Goal: Task Accomplishment & Management: Complete application form

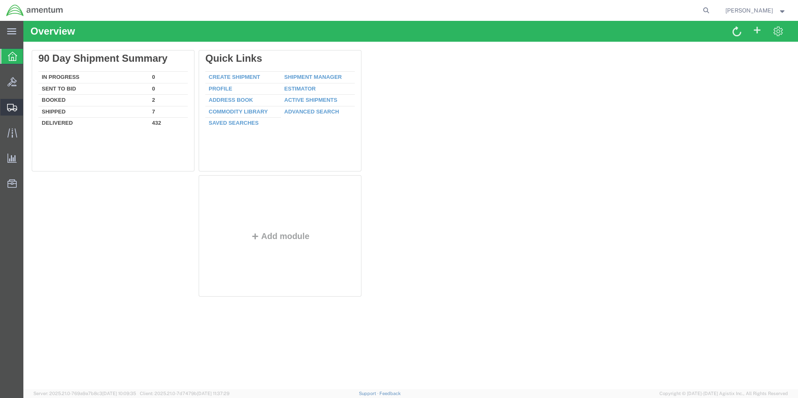
click at [0, 0] on span "Create Shipment" at bounding box center [0, 0] width 0 height 0
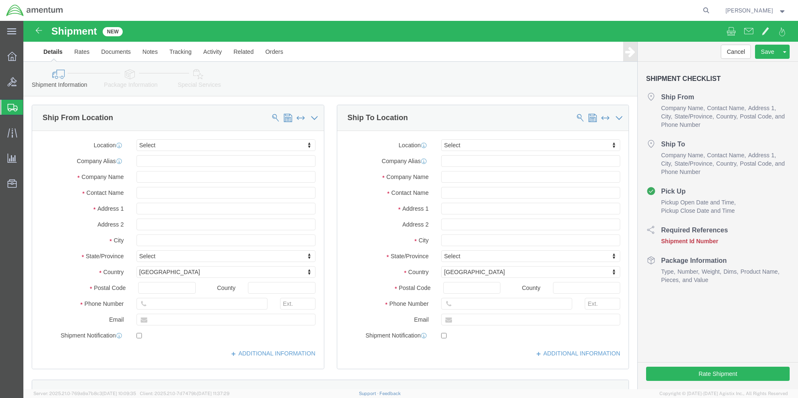
select select
click input "text"
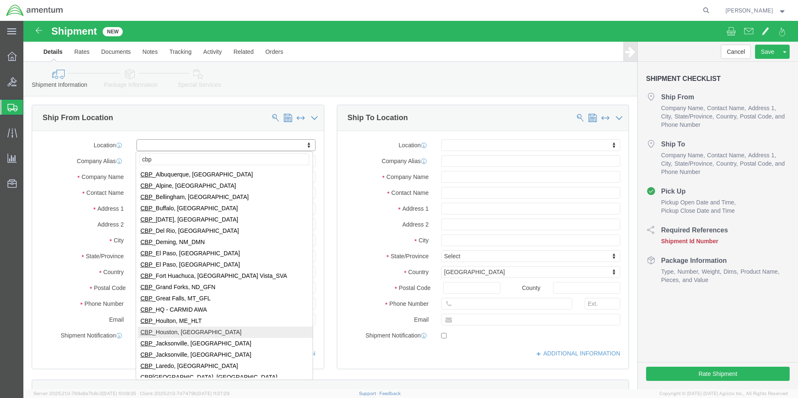
type input "cbp"
select select "49929"
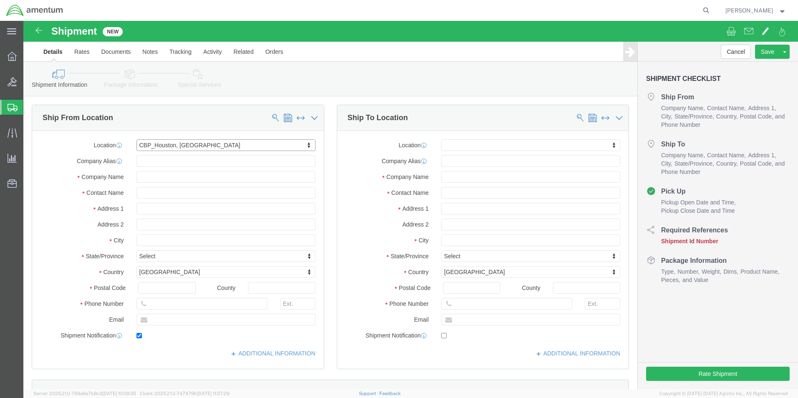
type input "[STREET_ADDRESS][PERSON_NAME]"
type input "Hangar 15A, c/o US CBP"
type input "77303"
type input "[PHONE_NUMBER]"
type input "[PERSON_NAME][EMAIL_ADDRESS][PERSON_NAME][DOMAIN_NAME]"
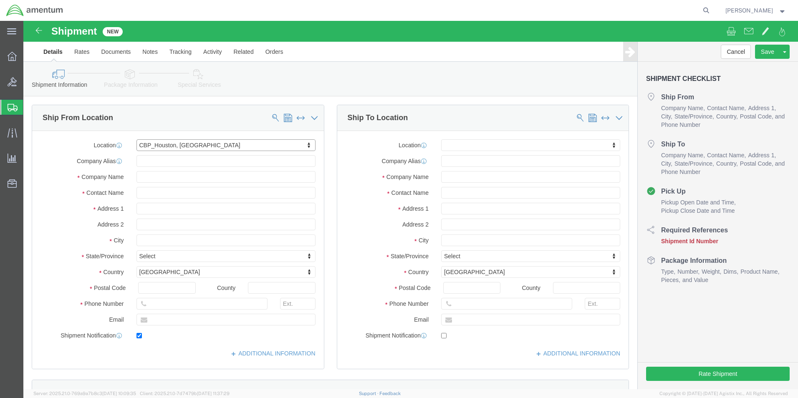
checkbox input "true"
type input "Amentum Services, Inc"
type input "[PERSON_NAME]"
type input "Conroe"
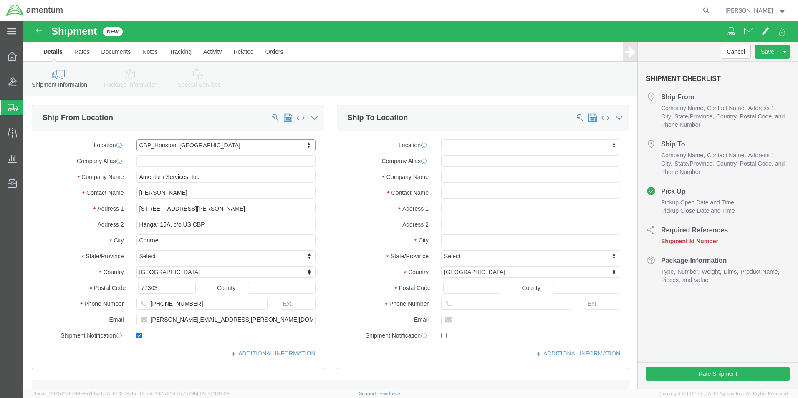
select select "[GEOGRAPHIC_DATA]"
drag, startPoint x: 225, startPoint y: 298, endPoint x: 73, endPoint y: 310, distance: 152.8
click div "Location [GEOGRAPHIC_DATA], [GEOGRAPHIC_DATA] My Profile Location [PHONE_NUMBER…"
checkbox input "false"
click input "text"
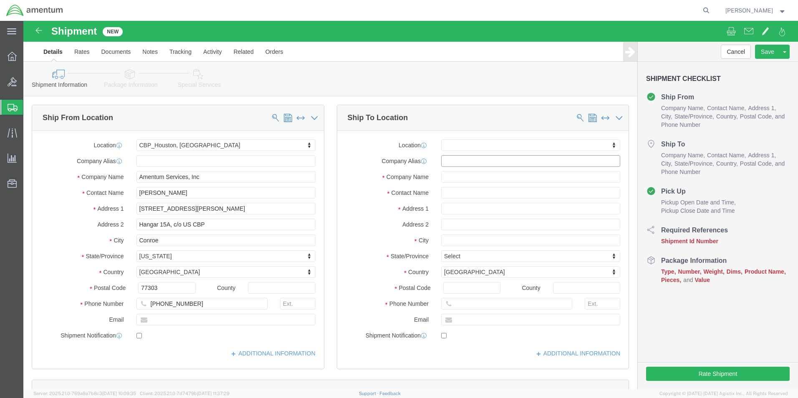
click input "text"
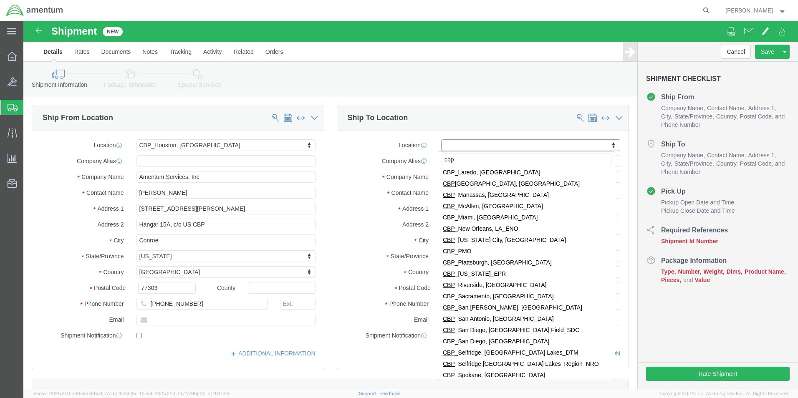
scroll to position [209, 0]
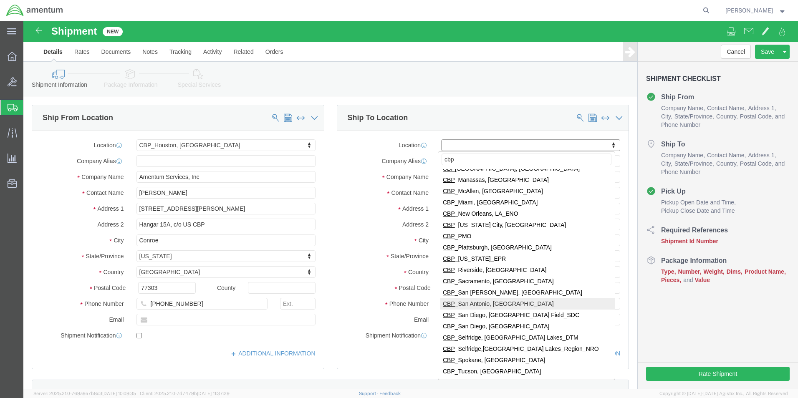
type input "cbp"
select select "49945"
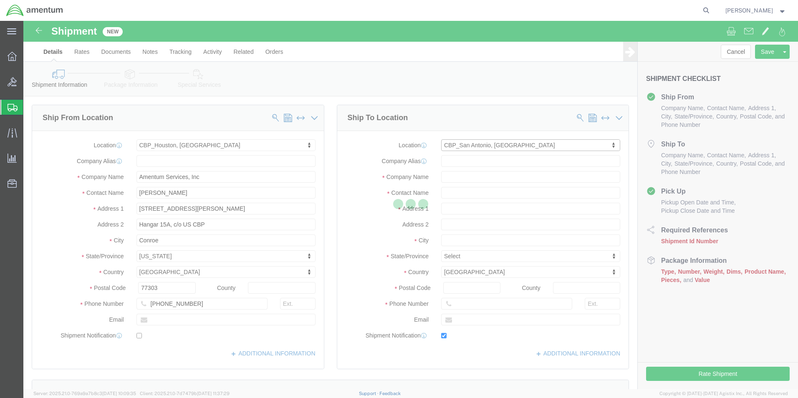
type input "[STREET_ADDRESS][PERSON_NAME]"
type input "Bldg. #2"
type input "78216"
type input "[PHONE_NUMBER]"
type input "[PERSON_NAME][EMAIL_ADDRESS][PERSON_NAME][DOMAIN_NAME]"
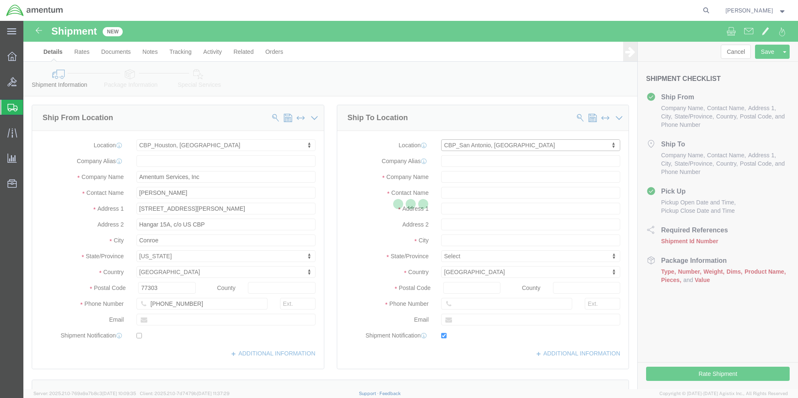
checkbox input "true"
type input "Amentum Services, Inc"
type input "[PERSON_NAME]"
type input "San Antonio"
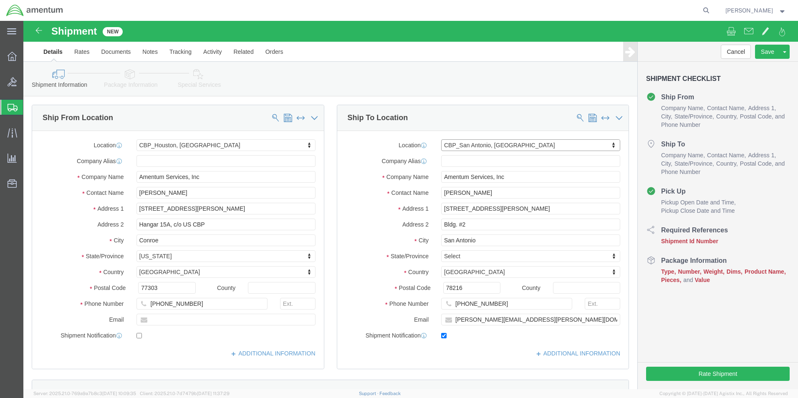
select select "[GEOGRAPHIC_DATA]"
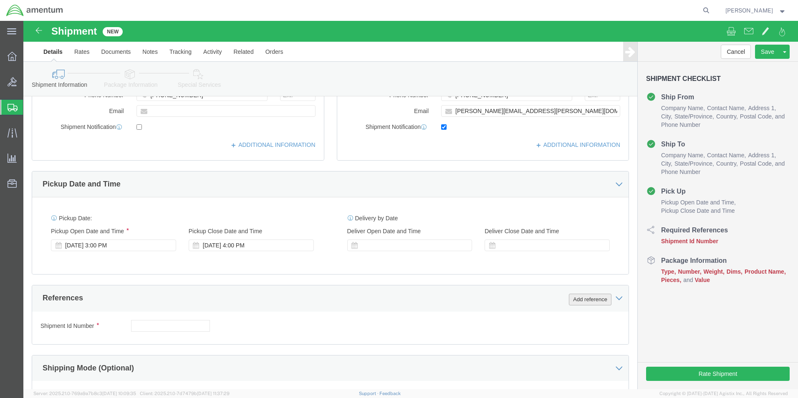
click button "Add reference"
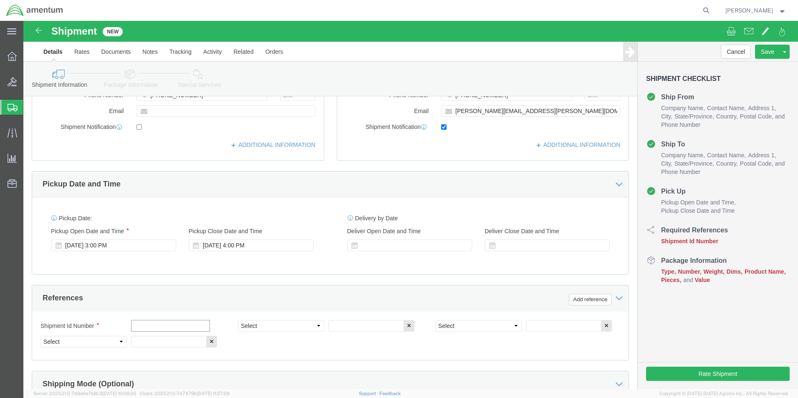
click input "text"
type input "[DATE]"
click select "Select Account Type Activity ID Airline Appointment Number ASN Batch Request # …"
select select "CUSTREF"
click select "Select Account Type Activity ID Airline Appointment Number ASN Batch Request # …"
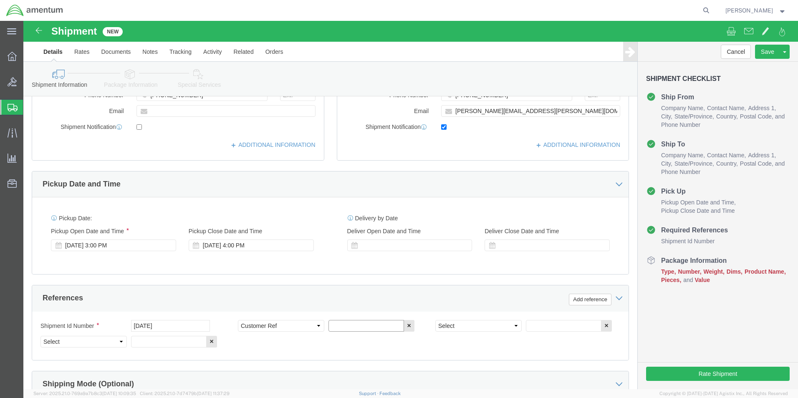
click input "text"
type input "u"
click input "usage 616-012143"
type input "USAGE 616-012143"
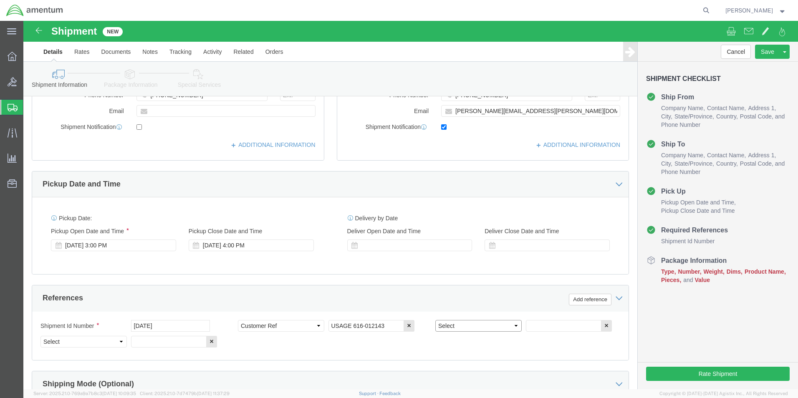
click select "Select Account Type Activity ID Airline Appointment Number ASN Batch Request # …"
select select "PROJNUM"
click select "Select Account Type Activity ID Airline Appointment Number ASN Batch Request # …"
click input "text"
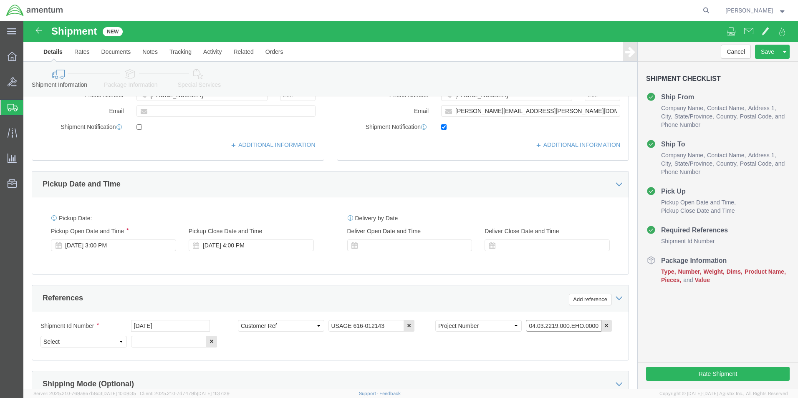
type input "6118.04.03.2219.000.EHO.0000"
click select "Select Account Type Activity ID Airline Appointment Number ASN Batch Request # …"
select select "DEPT"
click select "Select Account Type Activity ID Airline Appointment Number ASN Batch Request # …"
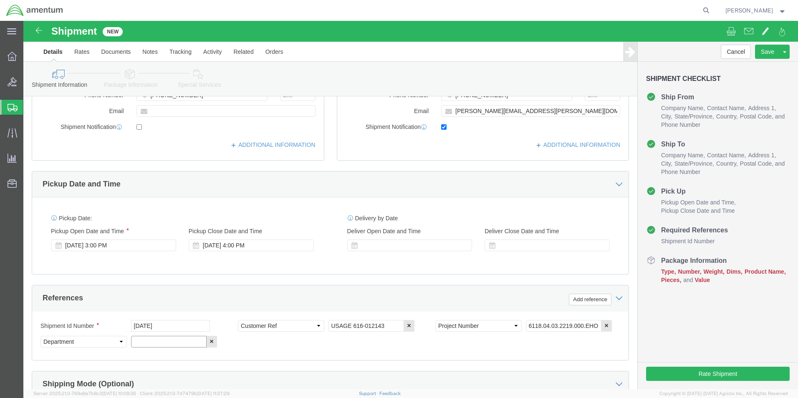
click input "text"
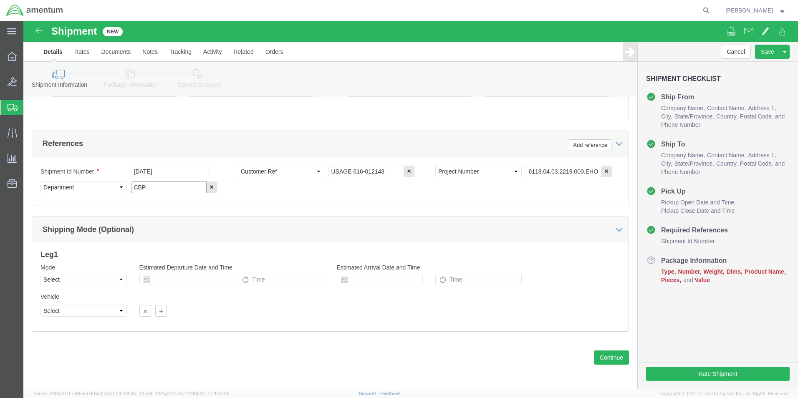
scroll to position [364, 0]
type input "CBP"
click button "Continue"
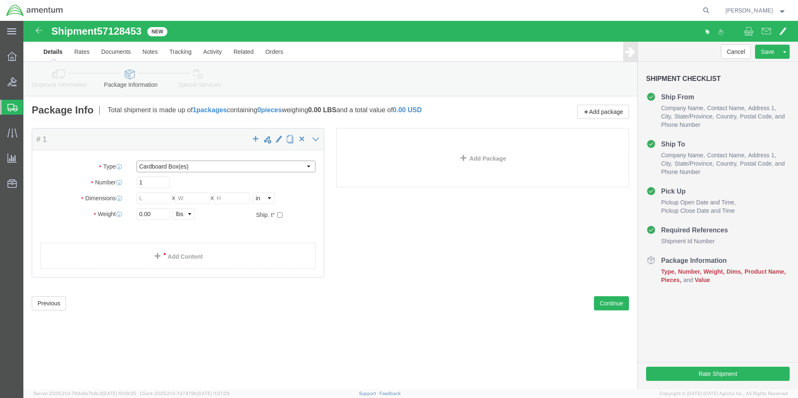
click select "Select BCK Boxes Bale(s) Basket(s) Bolt(s) Bottle(s) Buckets Bulk Bundle(s) Can…"
select select "SBX"
click select "Select BCK Boxes Bale(s) Basket(s) Bolt(s) Bottle(s) Buckets Bulk Bundle(s) Can…"
type input "12.25"
type input "11.00"
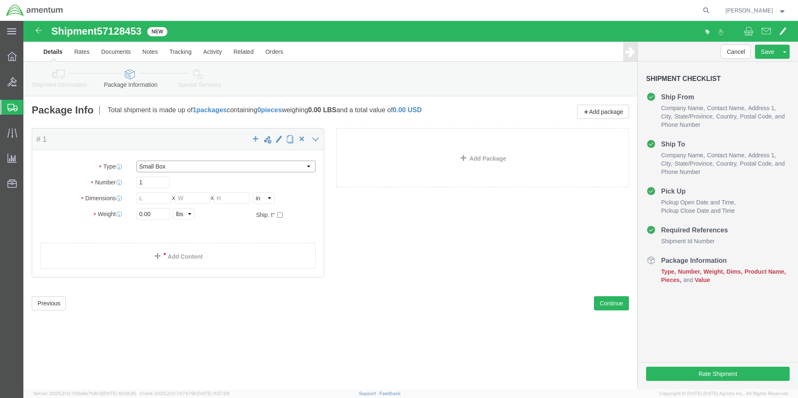
type input "1.50"
click input "0.00"
type input "0"
type input "1.00"
click link "Add Content"
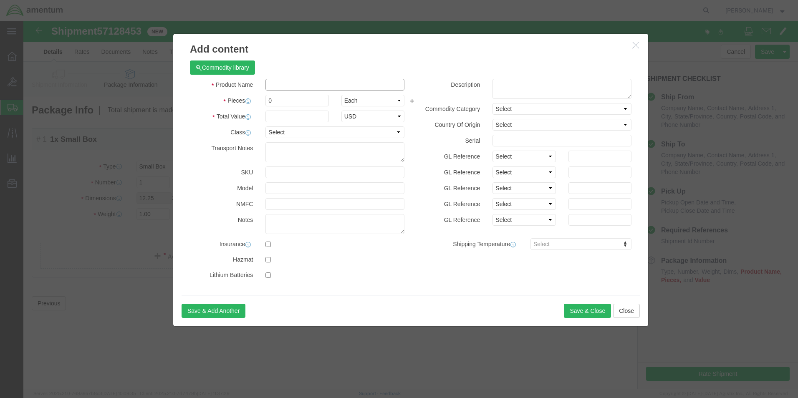
click input "text"
type input "CONNECTOR"
click input "0"
type input "1"
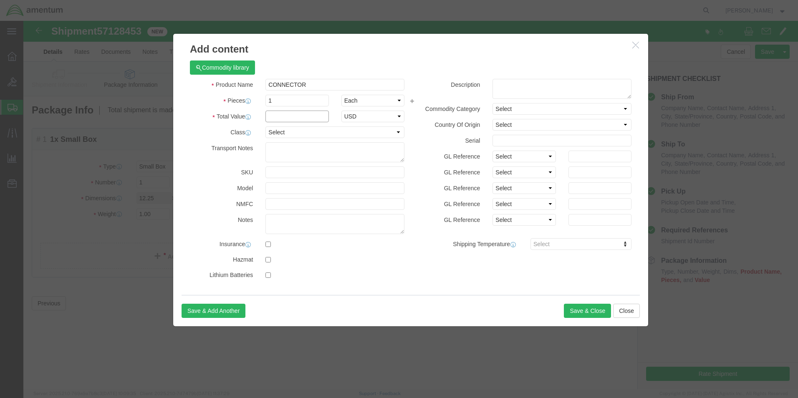
click input "text"
type input "100.00"
click button "Save & Close"
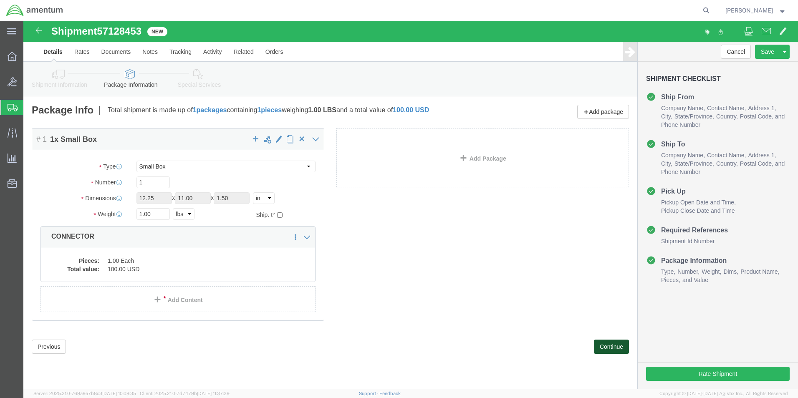
click button "Continue"
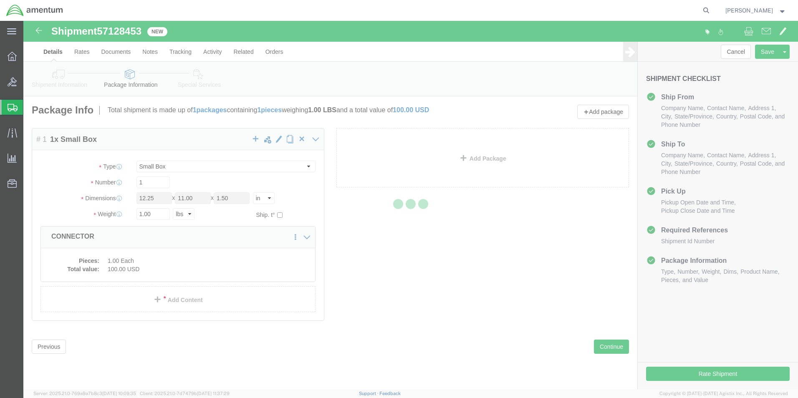
select select
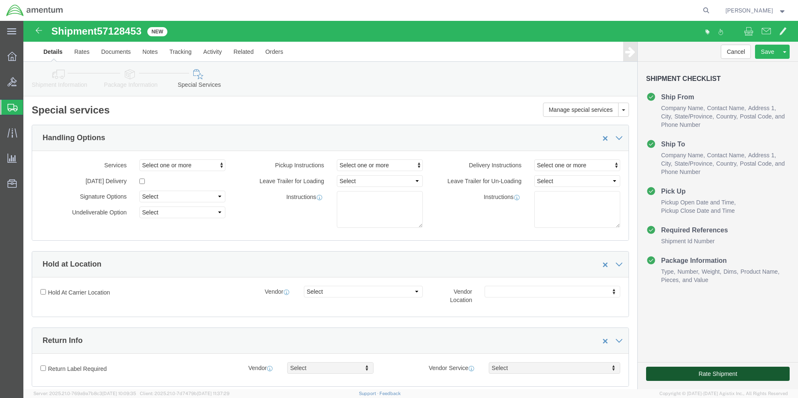
click button "Rate Shipment"
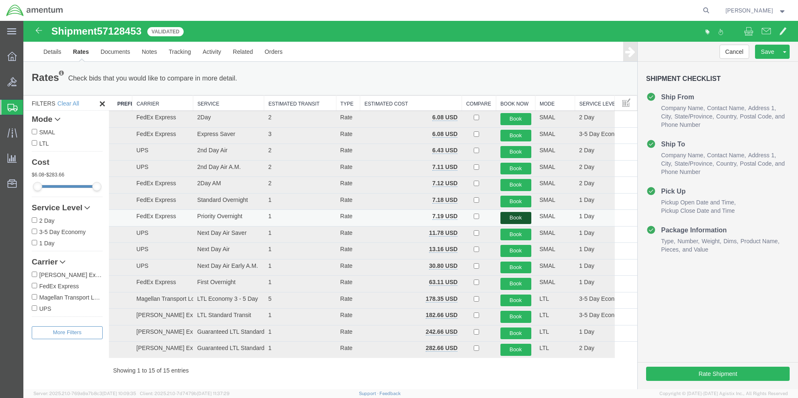
click at [512, 220] on button "Book" at bounding box center [515, 218] width 31 height 12
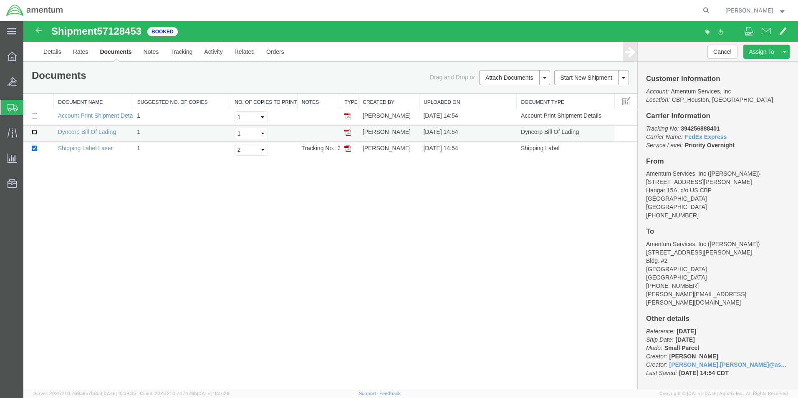
click at [34, 133] on input "checkbox" at bounding box center [34, 131] width 5 height 5
checkbox input "true"
click at [510, 91] on link "Print Documents" at bounding box center [513, 92] width 73 height 13
click at [0, 0] on span "Create Shipment" at bounding box center [0, 0] width 0 height 0
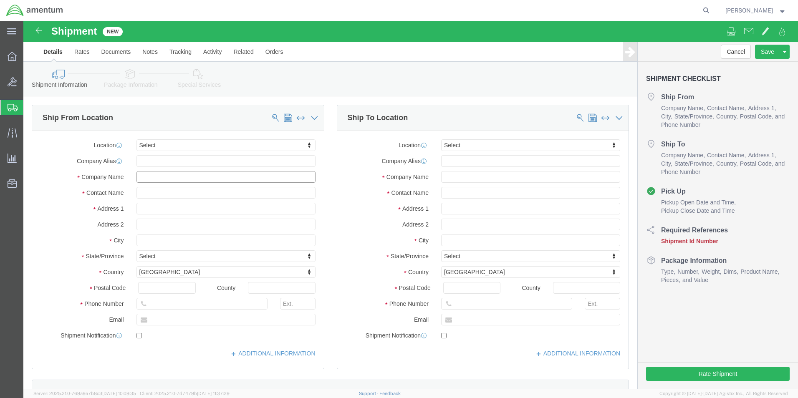
click input "text"
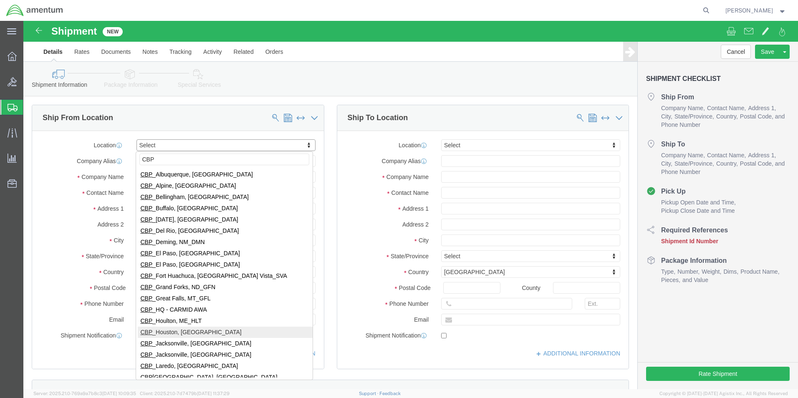
type input "CBP"
select select "49929"
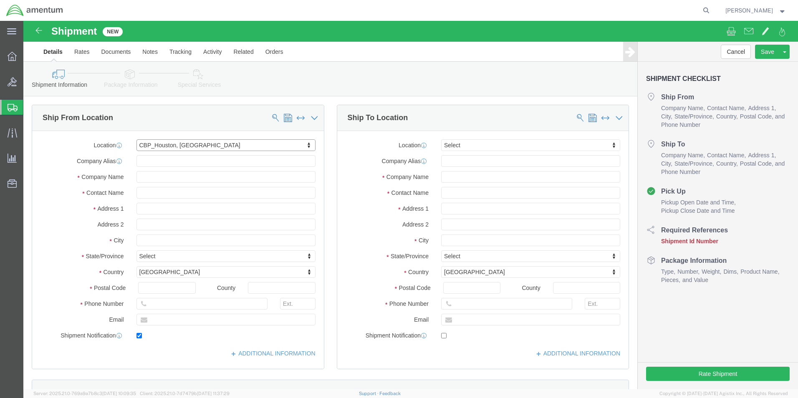
type input "[STREET_ADDRESS][PERSON_NAME]"
type input "Hangar 15A, c/o US CBP"
type input "77303"
type input "[PHONE_NUMBER]"
type input "[PERSON_NAME][EMAIL_ADDRESS][PERSON_NAME][DOMAIN_NAME]"
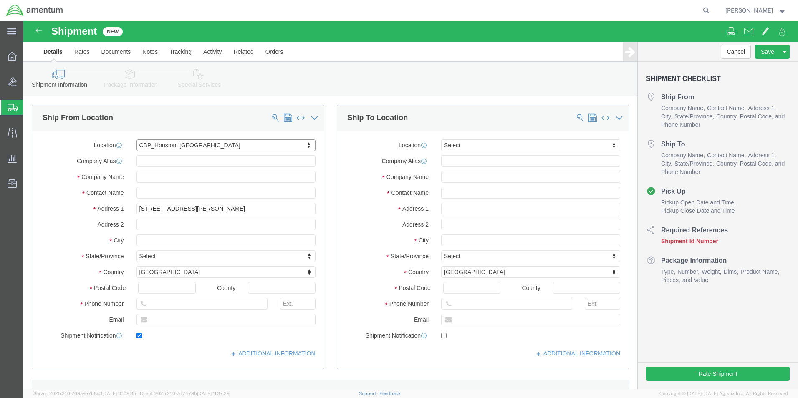
checkbox input "true"
type input "Amentum Services, Inc"
type input "[PERSON_NAME]"
type input "Conroe"
select select "[GEOGRAPHIC_DATA]"
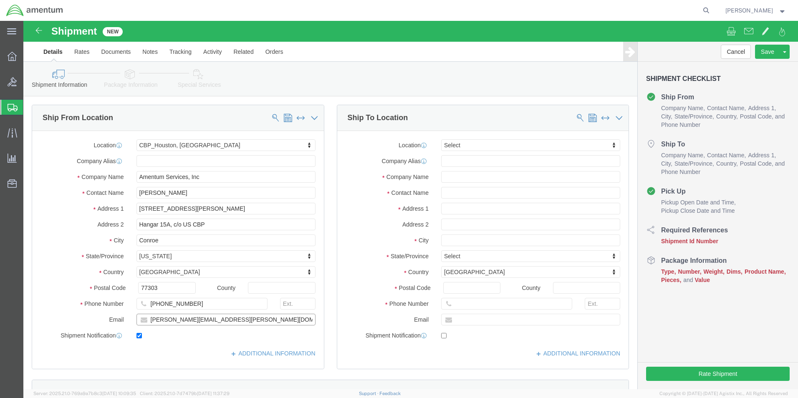
drag, startPoint x: 237, startPoint y: 302, endPoint x: 134, endPoint y: 303, distance: 102.2
click input "[PERSON_NAME][EMAIL_ADDRESS][PERSON_NAME][DOMAIN_NAME]"
type input "m"
checkbox input "false"
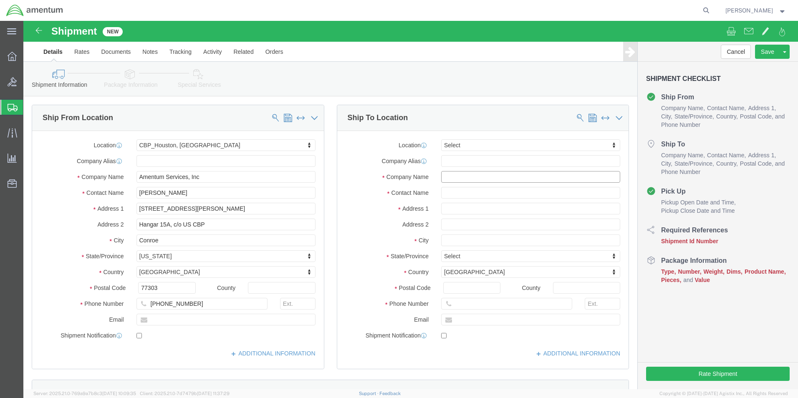
click input "text"
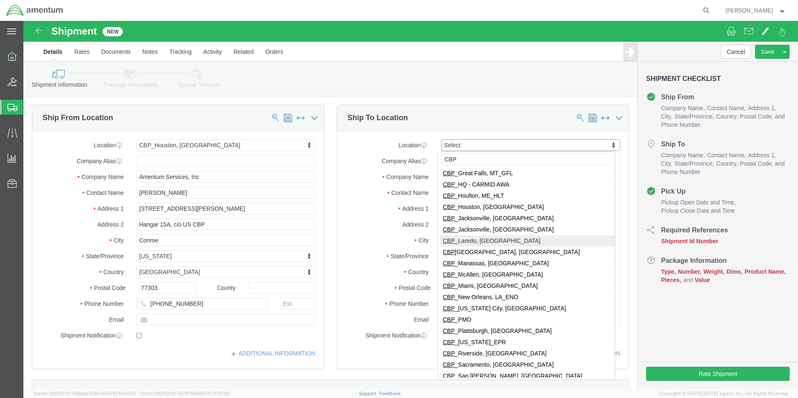
scroll to position [167, 0]
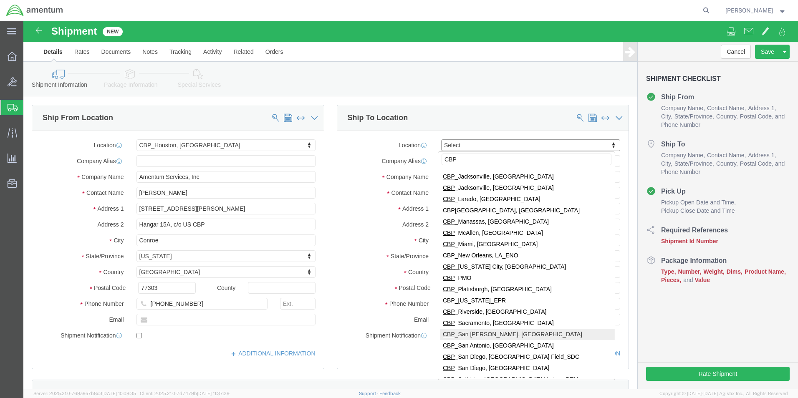
type input "CBP"
select select "49914"
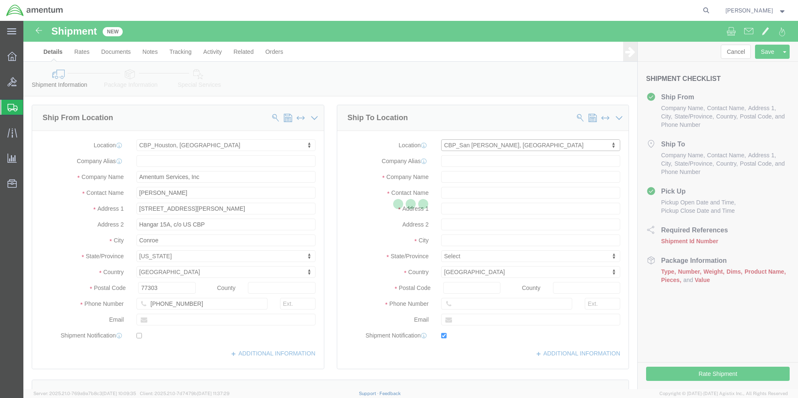
type input "[STREET_ADDRESS]"
type input "76904"
type input "[PHONE_NUMBER]"
type input "[PERSON_NAME][EMAIL_ADDRESS][PERSON_NAME][DOMAIN_NAME]"
checkbox input "true"
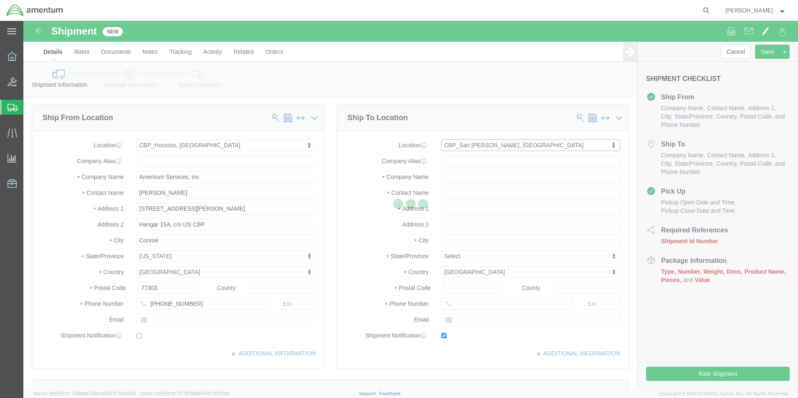
type input "Amentum Services, Inc"
type input "[PERSON_NAME]"
type input "San [PERSON_NAME]"
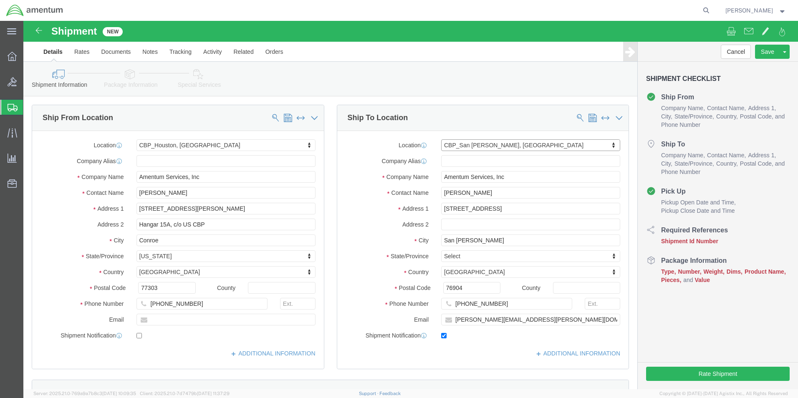
select select "[GEOGRAPHIC_DATA]"
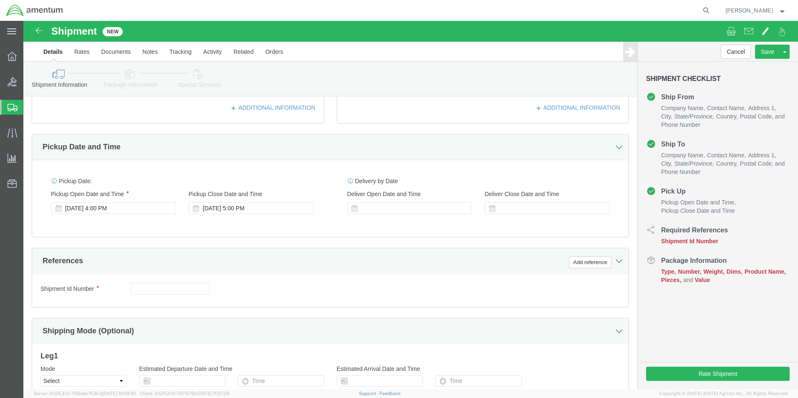
scroll to position [250, 0]
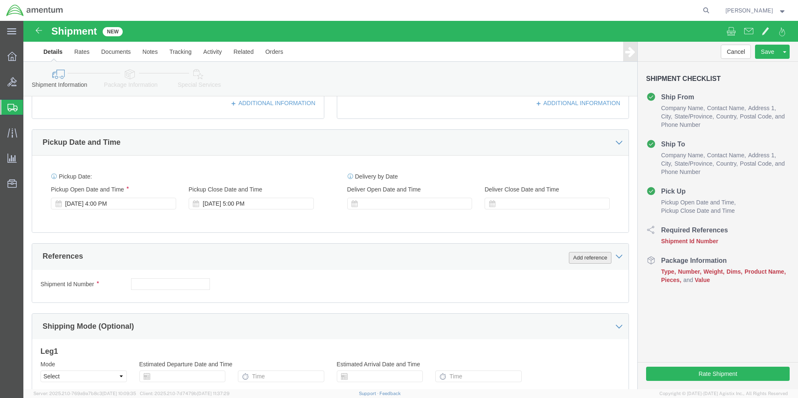
click button "Add reference"
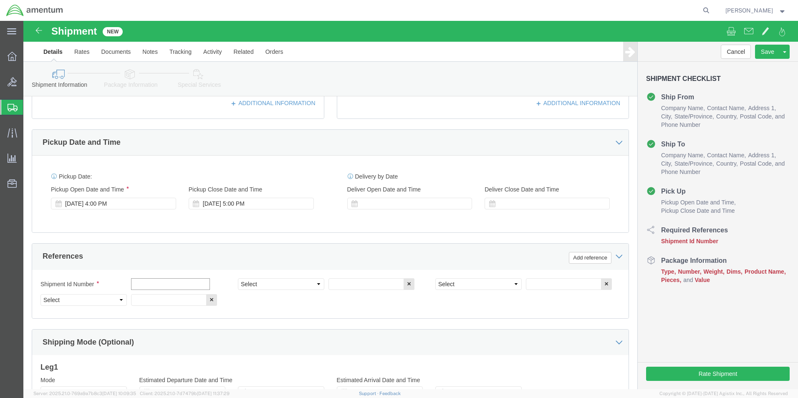
click input "text"
type input "[DATE]"
click select "Select Account Type Activity ID Airline Appointment Number ASN Batch Request # …"
select select "CUSTREF"
click select "Select Account Type Activity ID Airline Appointment Number ASN Batch Request # …"
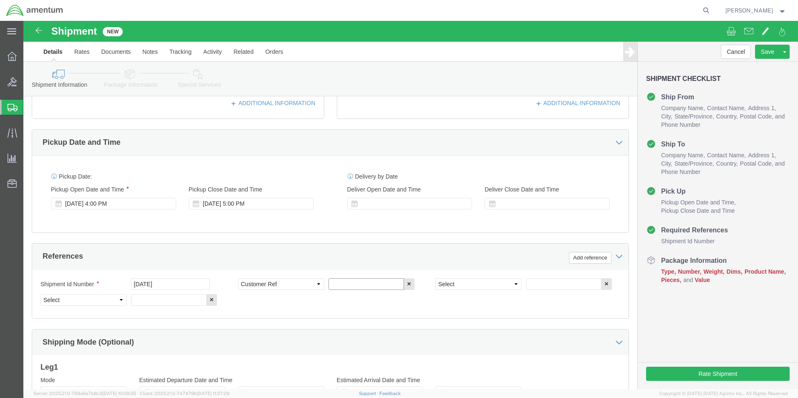
click input "text"
type input "USAGE 517-012147"
click select "Select Account Type Activity ID Airline Appointment Number ASN Batch Request # …"
select select "PROJNUM"
click select "Select Account Type Activity ID Airline Appointment Number ASN Batch Request # …"
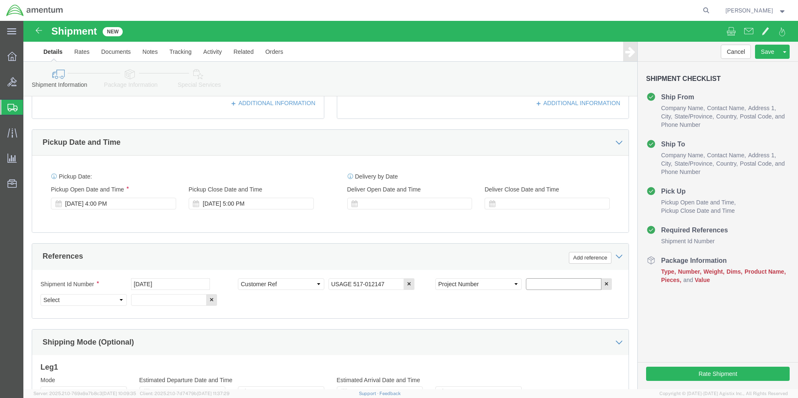
click input "text"
type input "6118.04.03.2219.000.EHO.0000"
click select "Select Account Type Activity ID Airline Appointment Number ASN Batch Request # …"
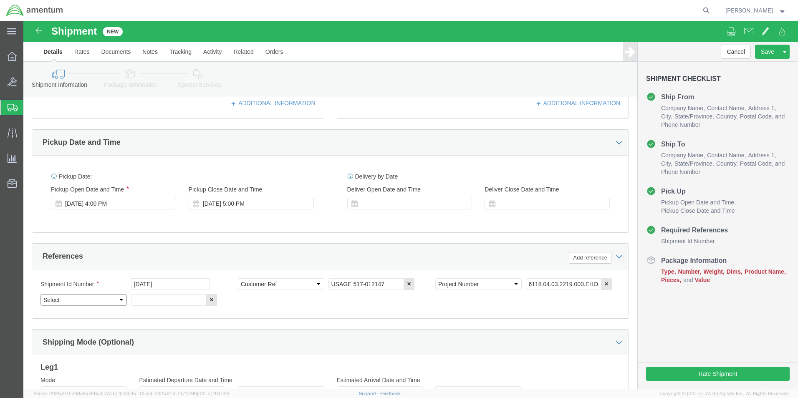
select select "DEPT"
click select "Select Account Type Activity ID Airline Appointment Number ASN Batch Request # …"
click input "text"
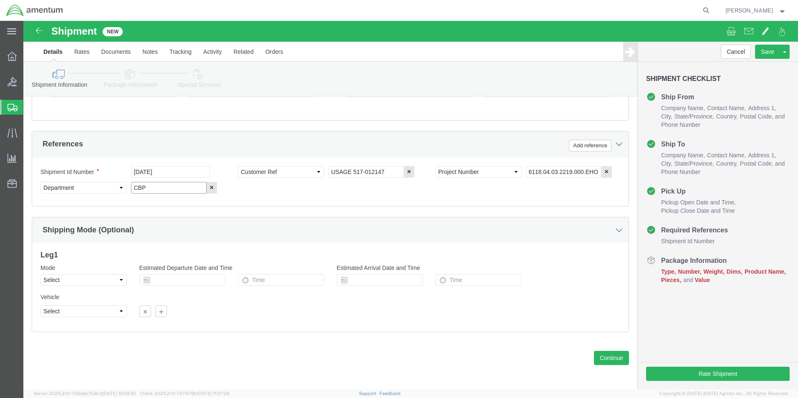
scroll to position [364, 0]
type input "CBP"
click button "Continue"
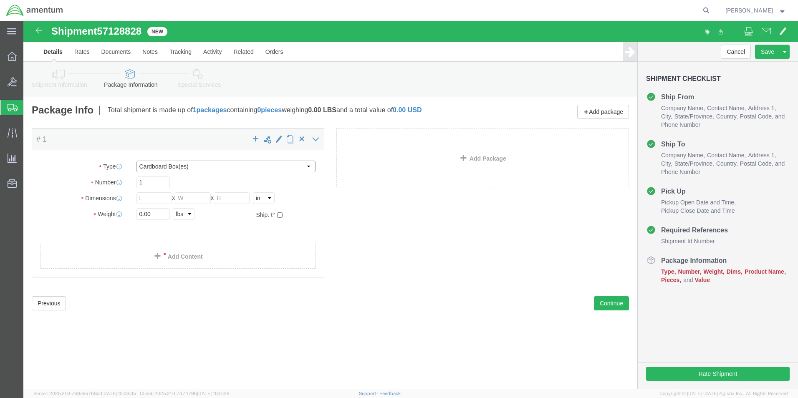
click select "Select BCK Boxes Bale(s) Basket(s) Bolt(s) Bottle(s) Buckets Bulk Bundle(s) Can…"
select select "ENV"
click select "Select BCK Boxes Bale(s) Basket(s) Bolt(s) Bottle(s) Buckets Bulk Bundle(s) Can…"
type input "9.50"
type input "12.50"
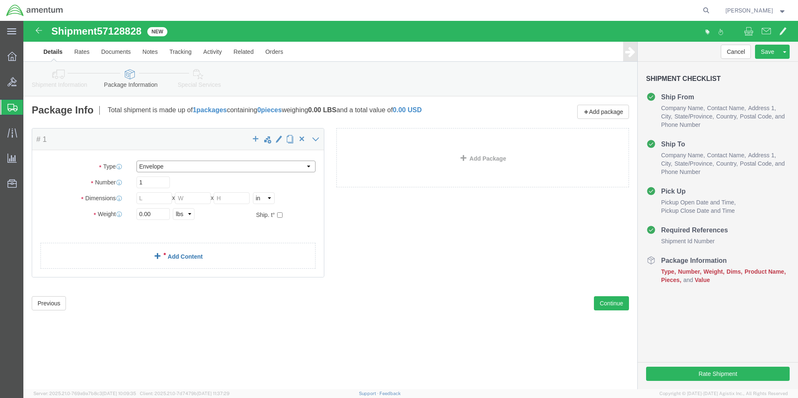
type input "0.25"
type input "1"
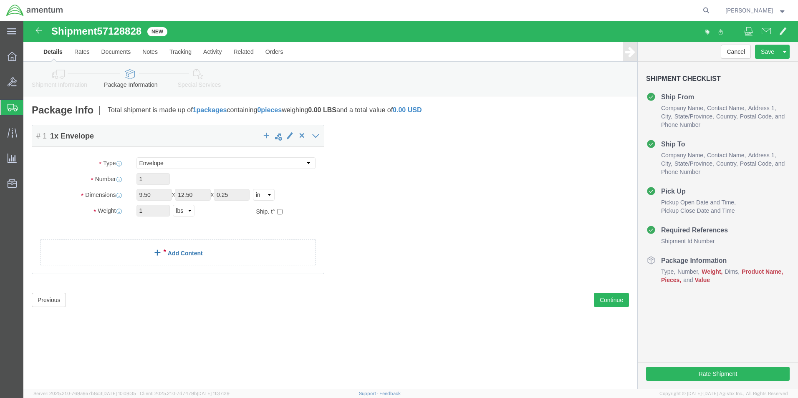
click link "Add Content"
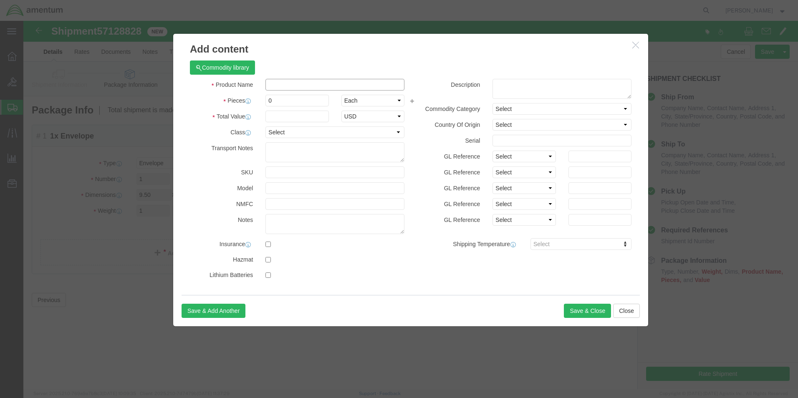
click input "text"
type input "SCREW"
click input "0"
type input "5"
click input "text"
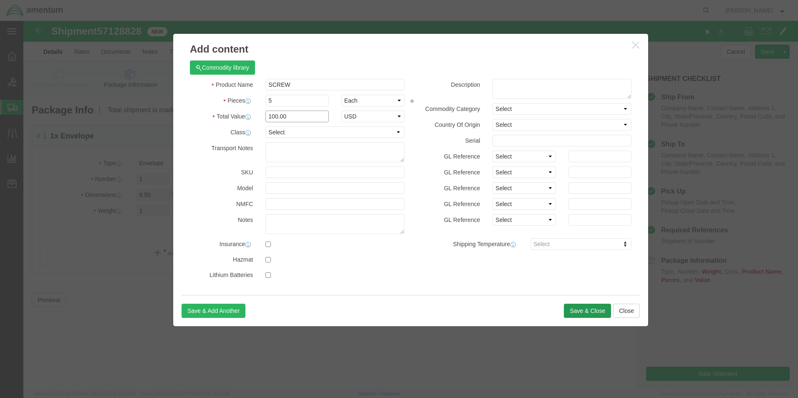
type input "100.00"
click button "Save & Close"
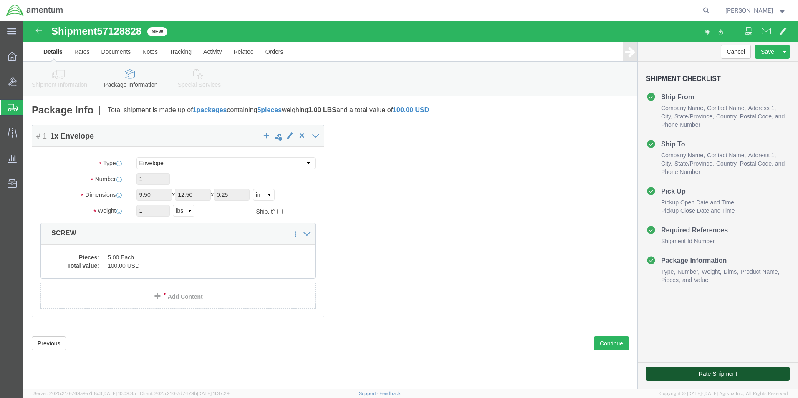
click button "Rate Shipment"
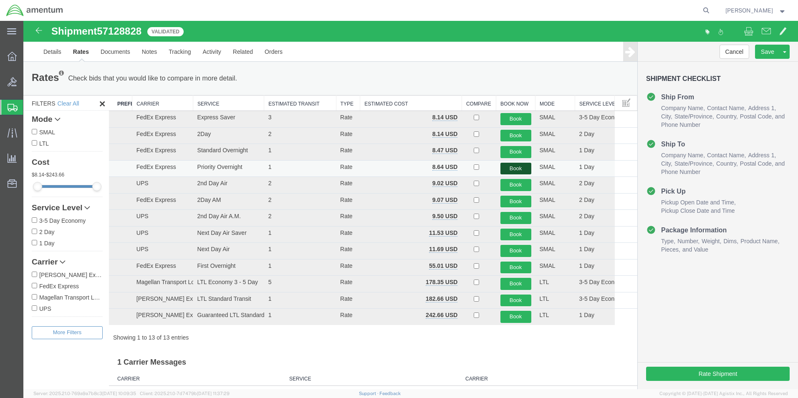
click at [509, 166] on button "Book" at bounding box center [515, 169] width 31 height 12
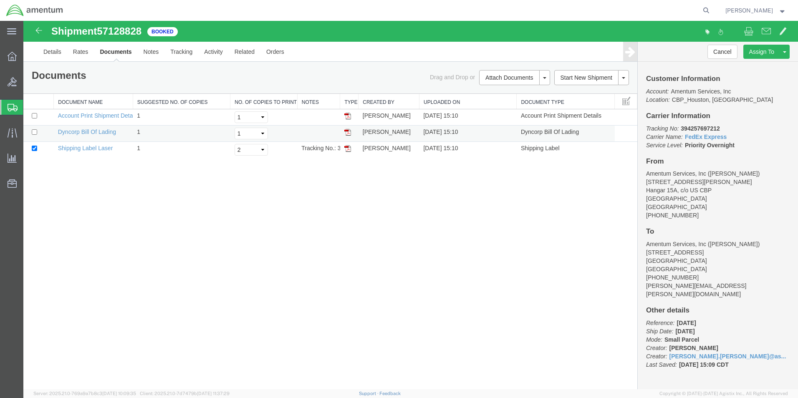
click at [35, 135] on td at bounding box center [38, 134] width 30 height 16
click at [35, 132] on input "checkbox" at bounding box center [34, 131] width 5 height 5
checkbox input "true"
click at [506, 92] on link "Print Documents" at bounding box center [513, 92] width 73 height 13
